Goal: Contribute content

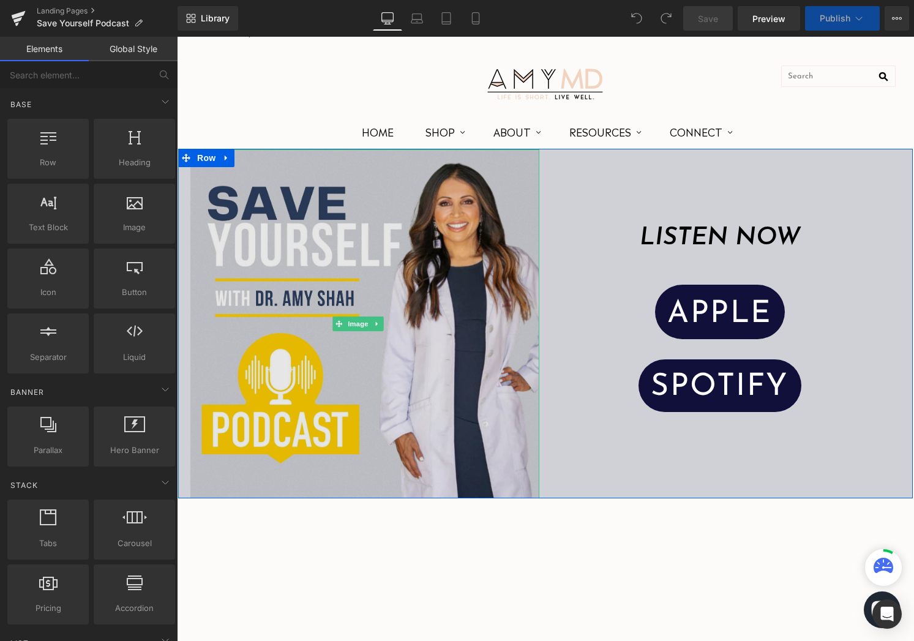
scroll to position [235, 0]
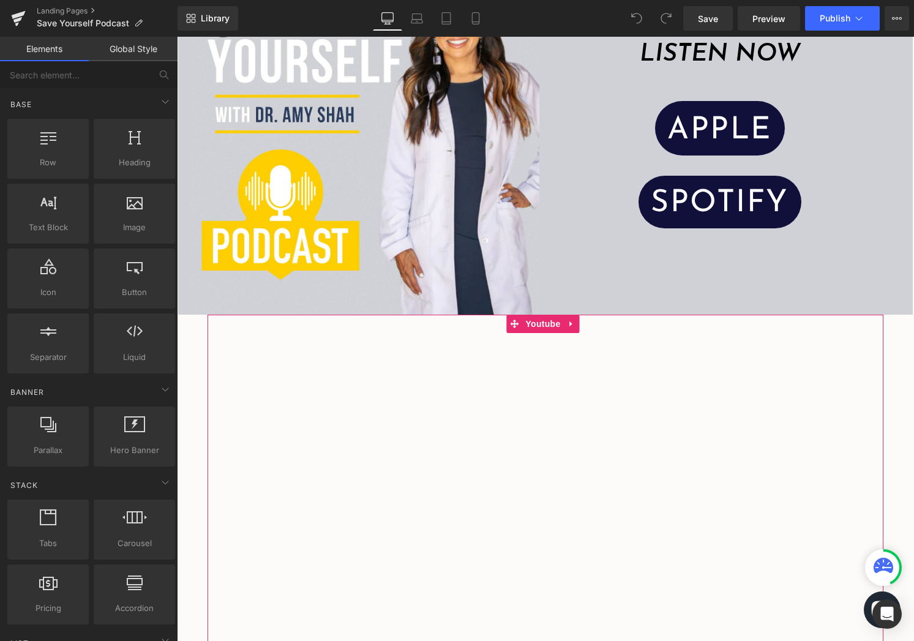
click at [356, 327] on div "Youtube" at bounding box center [546, 514] width 676 height 399
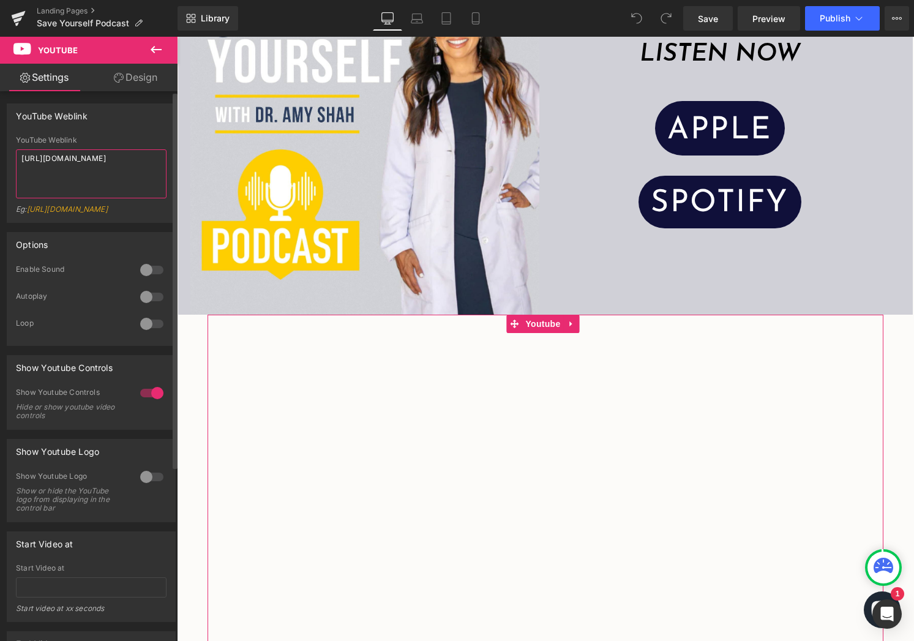
drag, startPoint x: 118, startPoint y: 171, endPoint x: 15, endPoint y: 158, distance: 103.8
click at [15, 158] on div "YouTube Weblink [URL][DOMAIN_NAME] Eg: [URL][DOMAIN_NAME]" at bounding box center [91, 179] width 168 height 86
paste textarea "caption can be: on this week’s episode with [PERSON_NAME] we break down what it…"
type textarea "caption can be: on this week’s episode with [PERSON_NAME] we break down what it…"
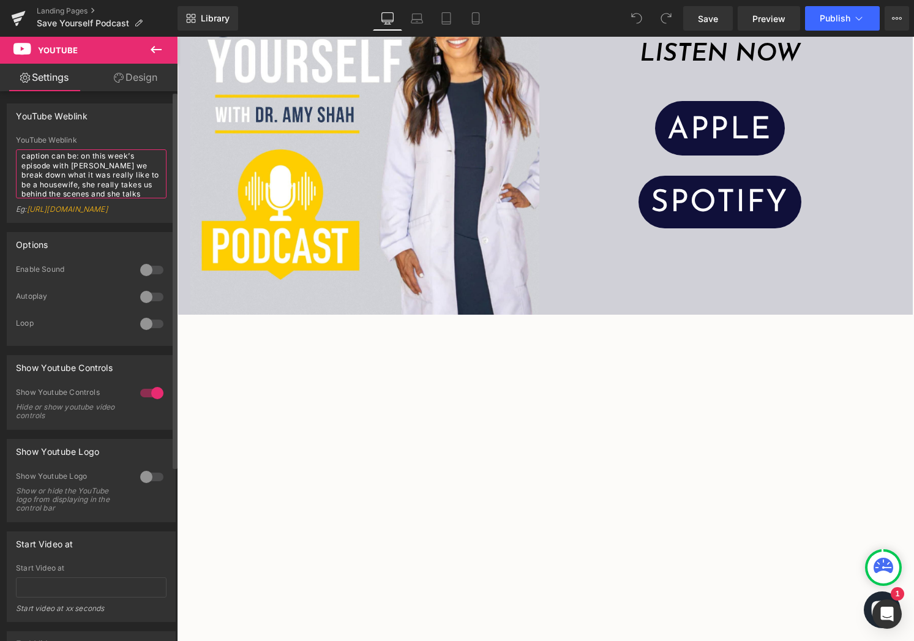
scroll to position [0, 0]
drag, startPoint x: 118, startPoint y: 187, endPoint x: 0, endPoint y: 132, distance: 130.1
click at [0, 132] on div "YouTube Weblink caption can be: on this week’s episode with [PERSON_NAME] we br…" at bounding box center [91, 158] width 183 height 129
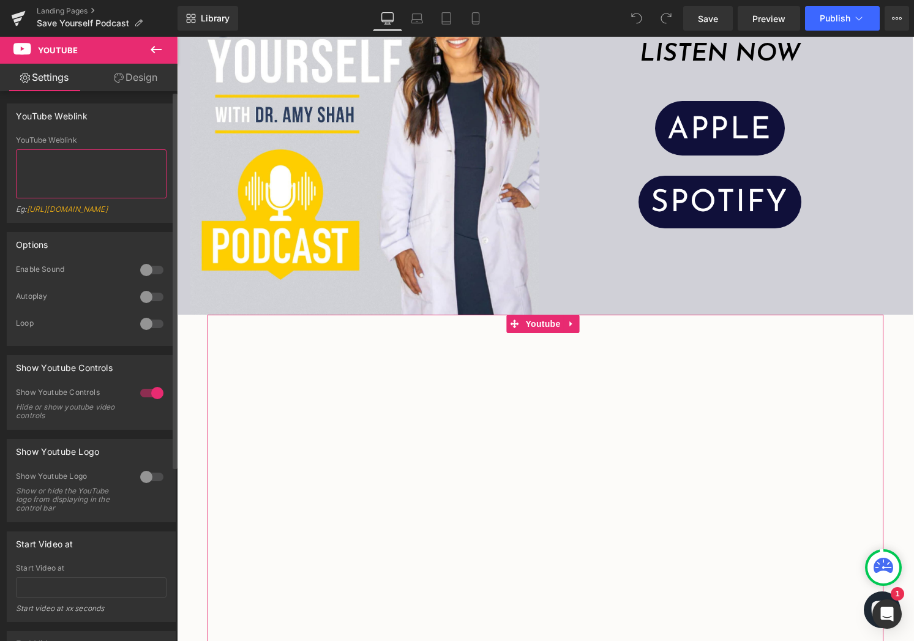
paste textarea "[URL][DOMAIN_NAME]"
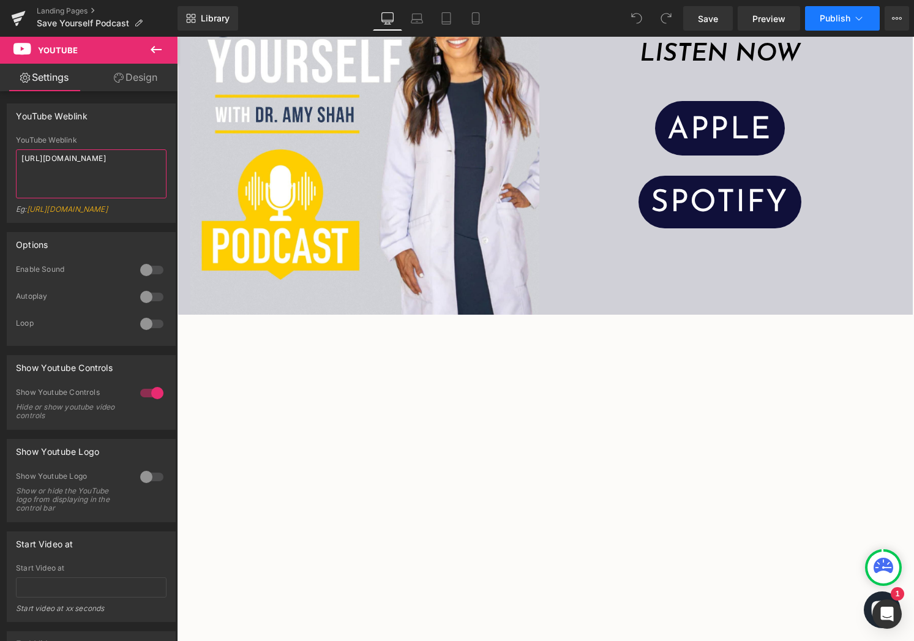
type textarea "[URL][DOMAIN_NAME]"
click at [837, 21] on span "Publish" at bounding box center [835, 18] width 31 height 10
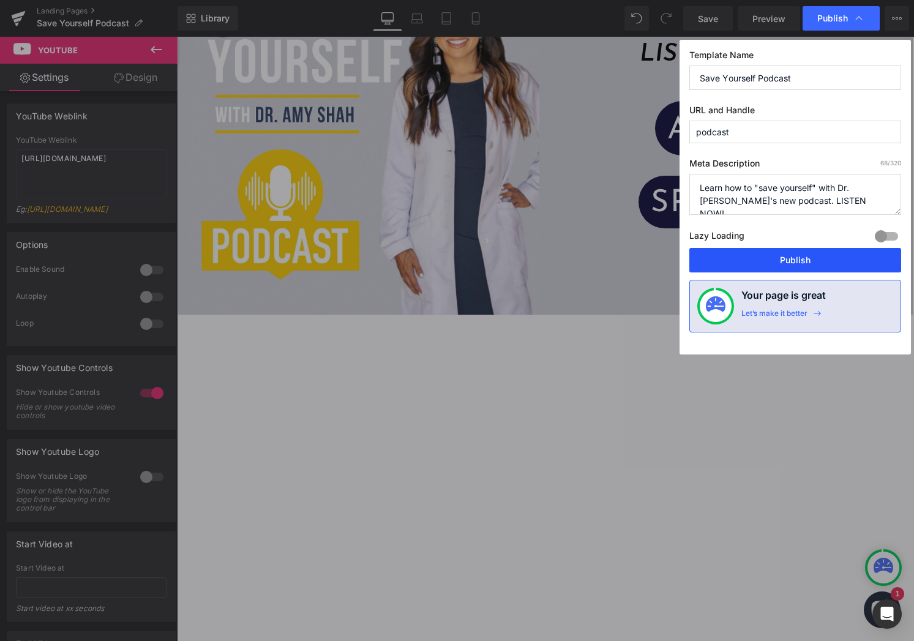
drag, startPoint x: 819, startPoint y: 254, endPoint x: 642, endPoint y: 217, distance: 180.8
click at [819, 254] on button "Publish" at bounding box center [796, 260] width 212 height 24
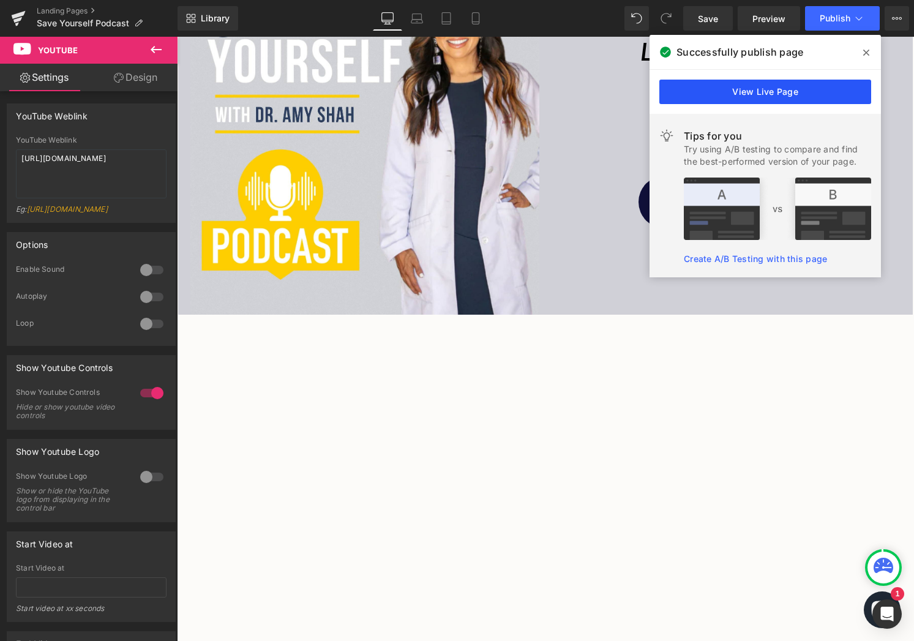
click at [786, 97] on link "View Live Page" at bounding box center [766, 92] width 212 height 24
